Goal: Task Accomplishment & Management: Use online tool/utility

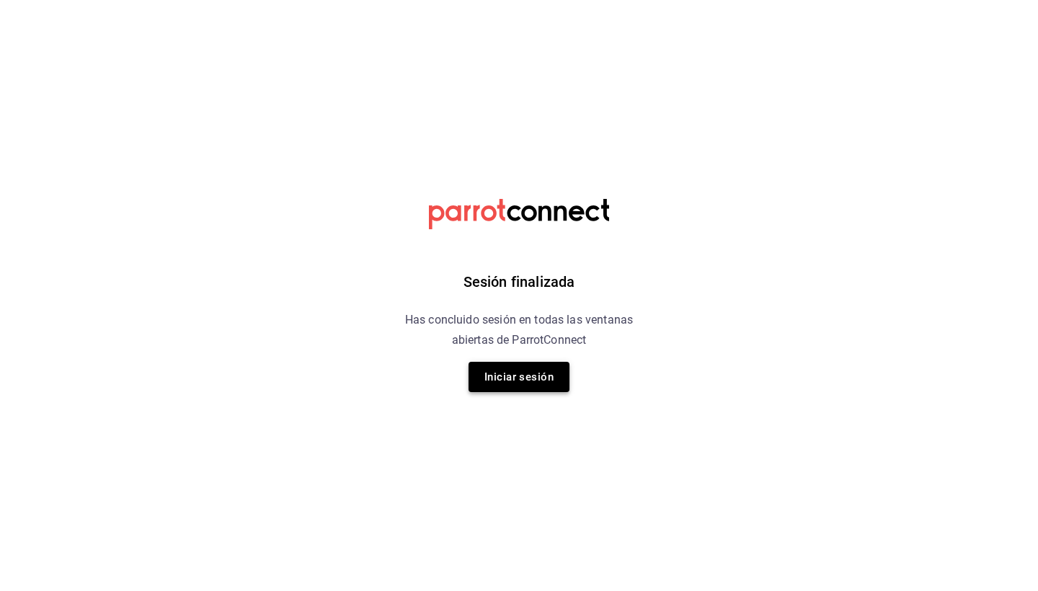
click at [559, 371] on button "Iniciar sesión" at bounding box center [519, 377] width 101 height 30
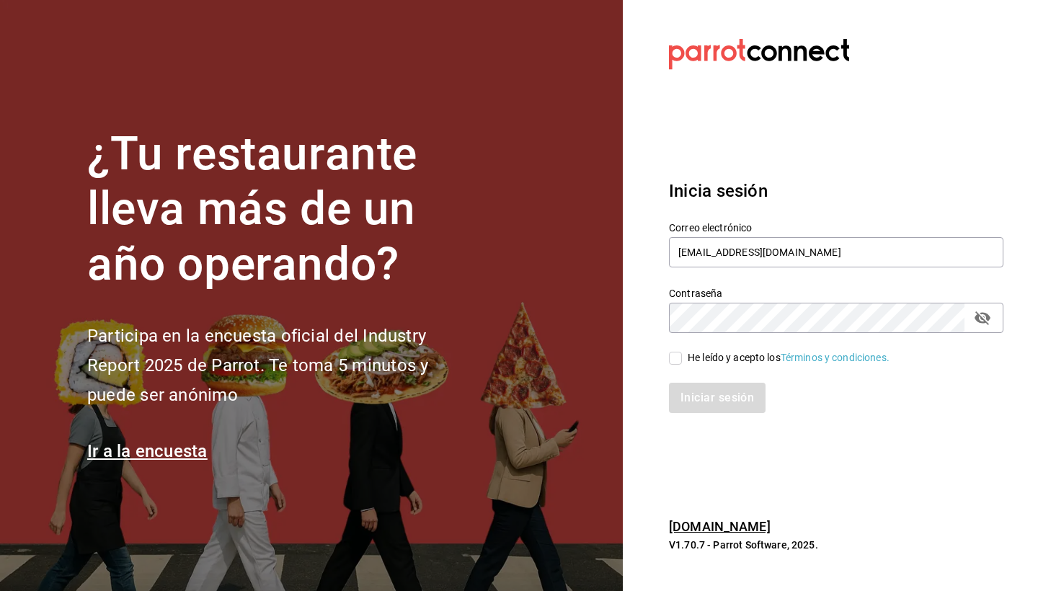
type input "[EMAIL_ADDRESS][DOMAIN_NAME]"
click at [671, 355] on input "He leído y acepto los Términos y condiciones." at bounding box center [675, 358] width 13 height 13
checkbox input "true"
click at [706, 401] on button "Iniciar sesión" at bounding box center [718, 398] width 98 height 30
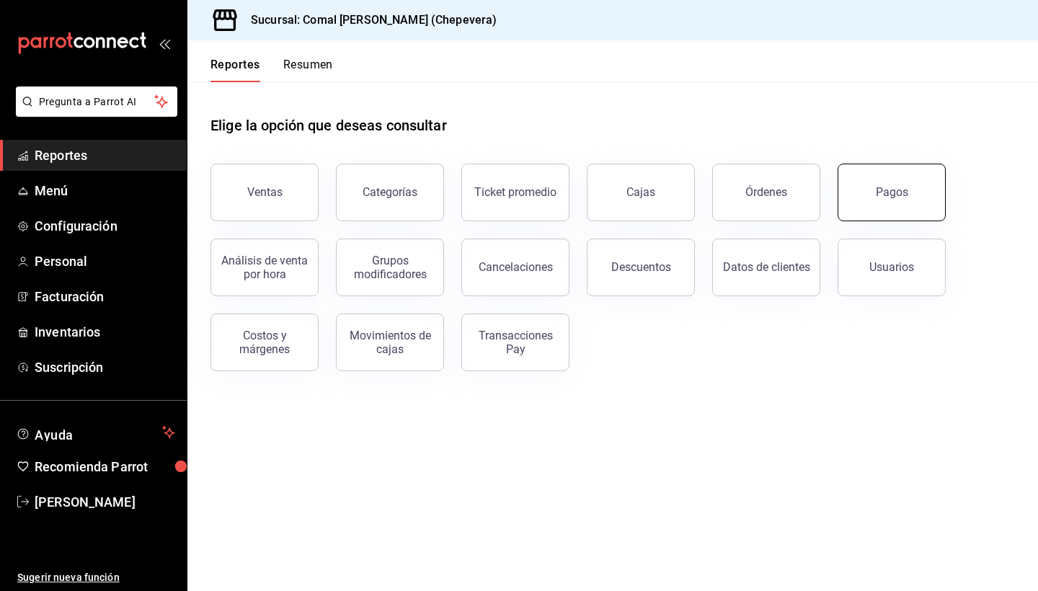
click at [871, 188] on button "Pagos" at bounding box center [892, 193] width 108 height 58
